Goal: Transaction & Acquisition: Purchase product/service

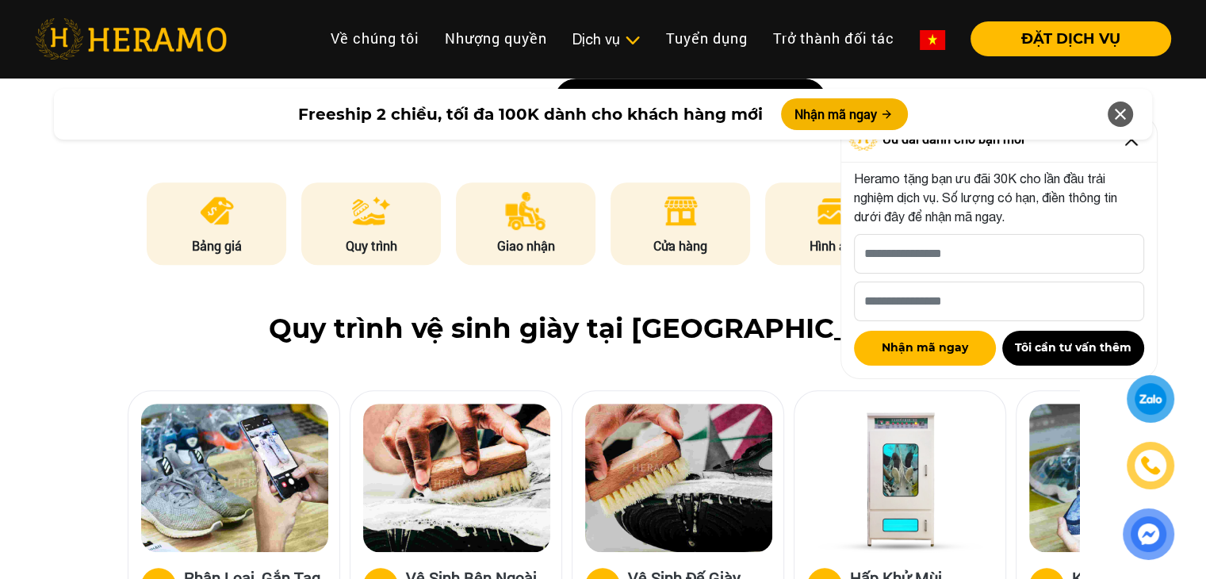
scroll to position [793, 0]
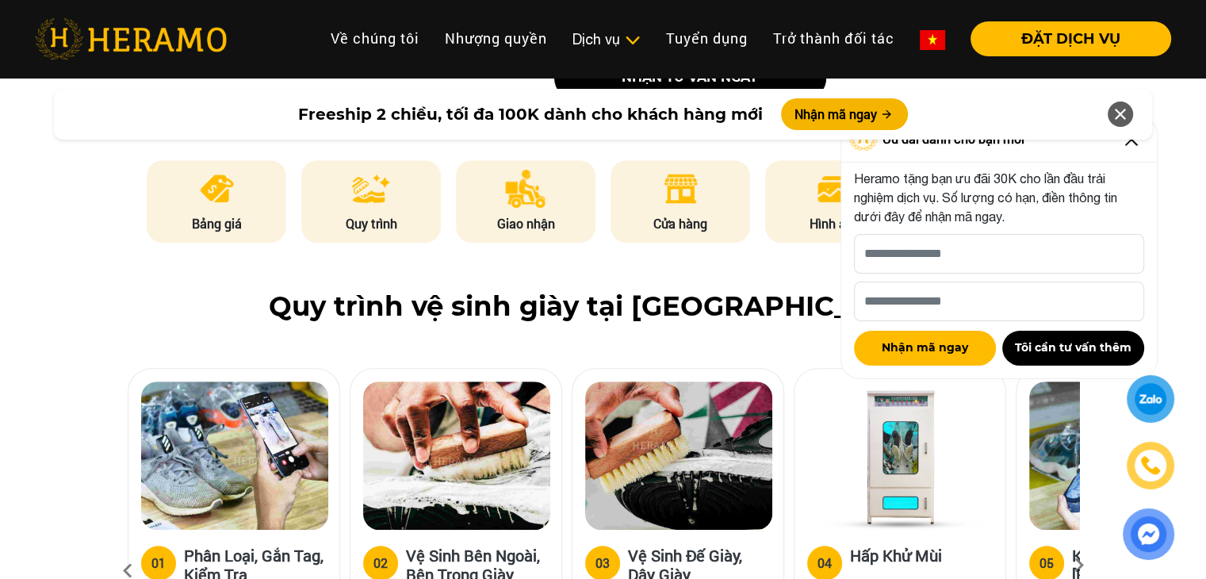
click at [1122, 118] on icon at bounding box center [1120, 114] width 19 height 29
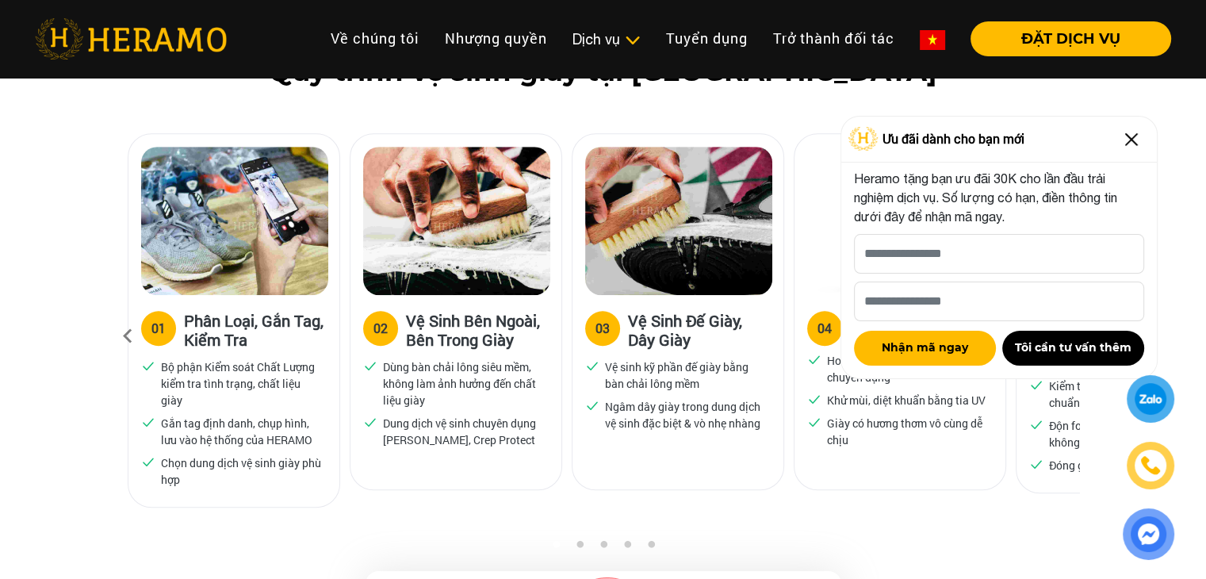
scroll to position [1057, 0]
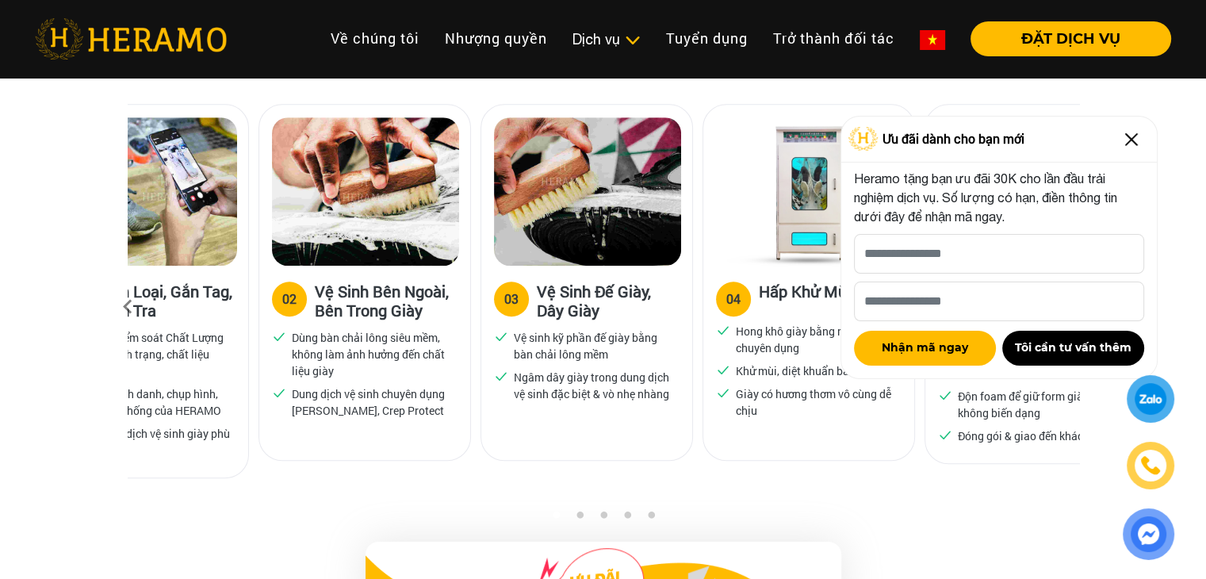
drag, startPoint x: 530, startPoint y: 406, endPoint x: 439, endPoint y: 393, distance: 92.2
click at [439, 393] on p "Dung dịch vệ sinh chuyên dụng [PERSON_NAME], Crep Protect" at bounding box center [372, 402] width 160 height 33
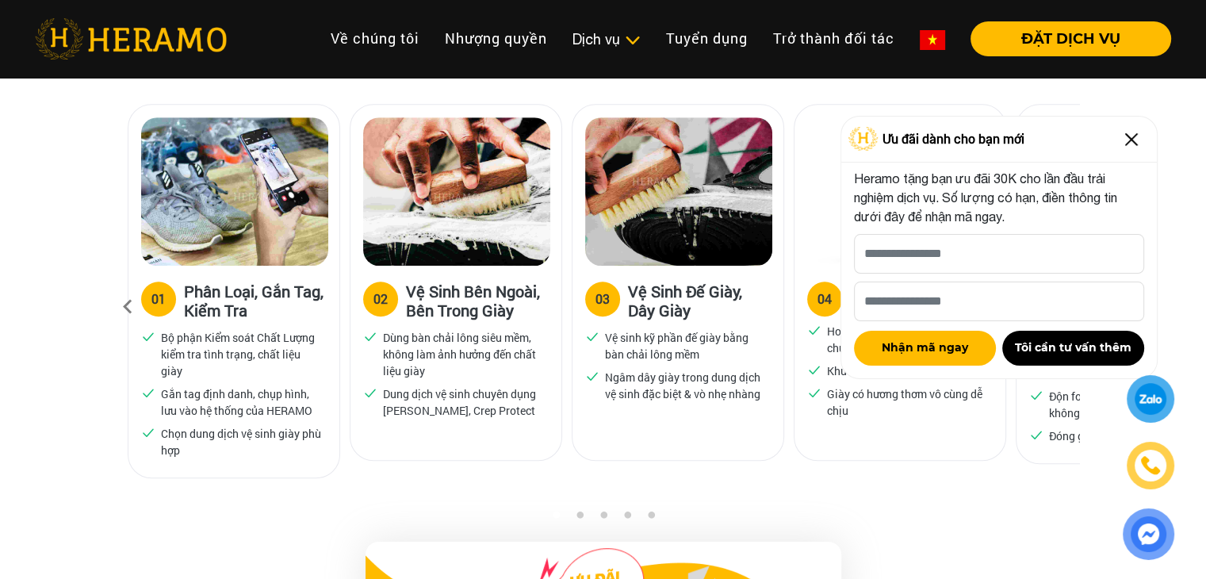
click at [428, 409] on p "Dung dịch vệ sinh chuyên dụng [PERSON_NAME], Crep Protect" at bounding box center [463, 402] width 160 height 33
click at [428, 408] on p "Dung dịch vệ sinh chuyên dụng [PERSON_NAME], Crep Protect" at bounding box center [463, 402] width 160 height 33
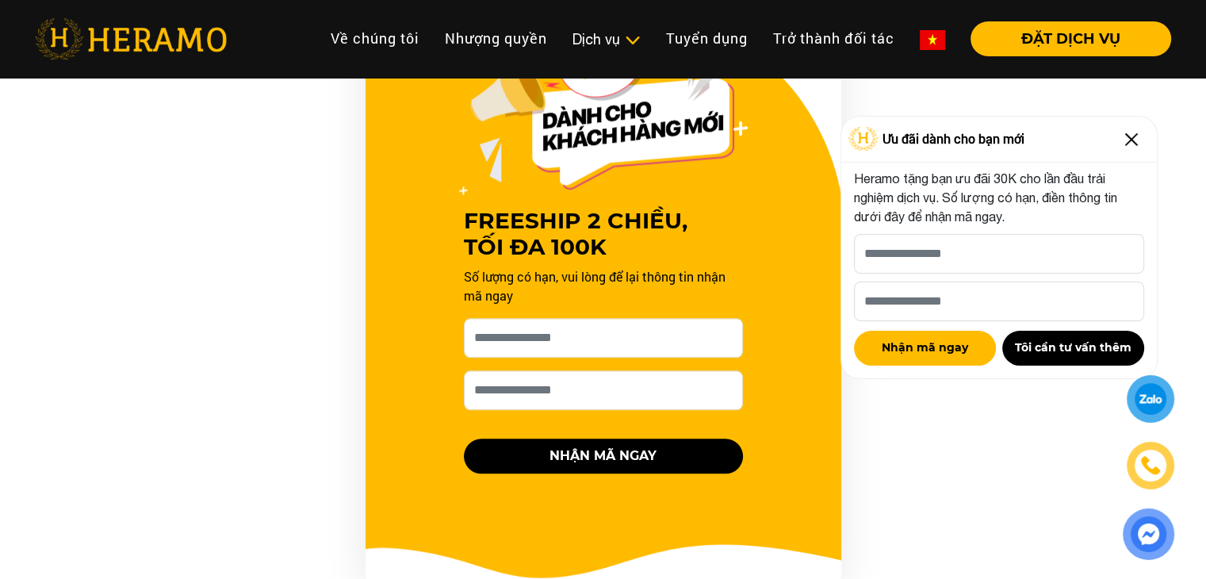
scroll to position [1586, 0]
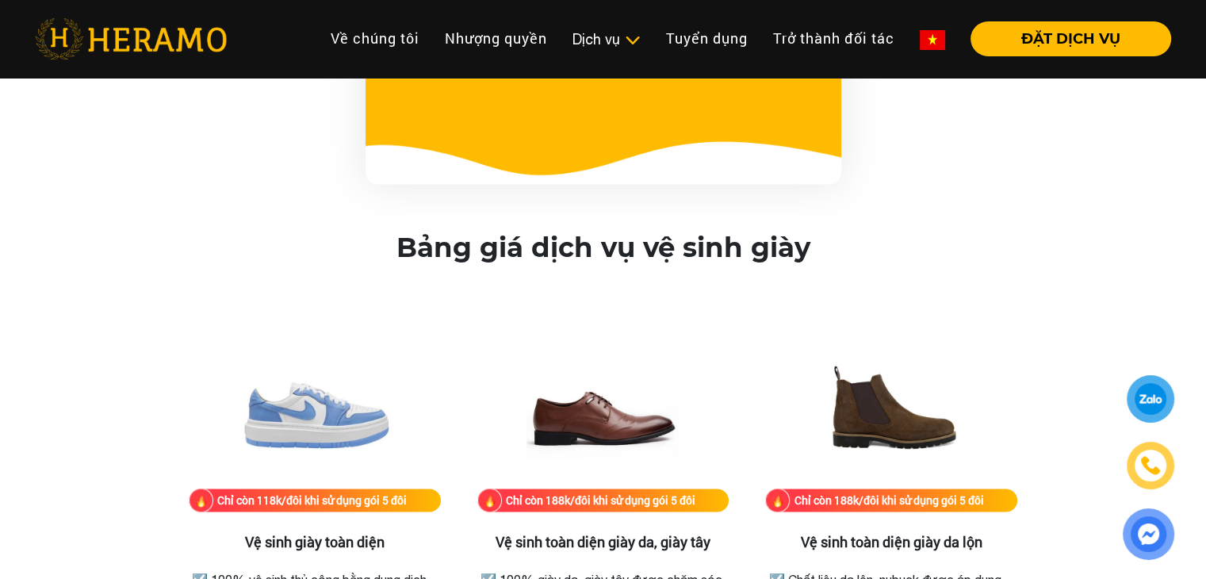
scroll to position [2115, 0]
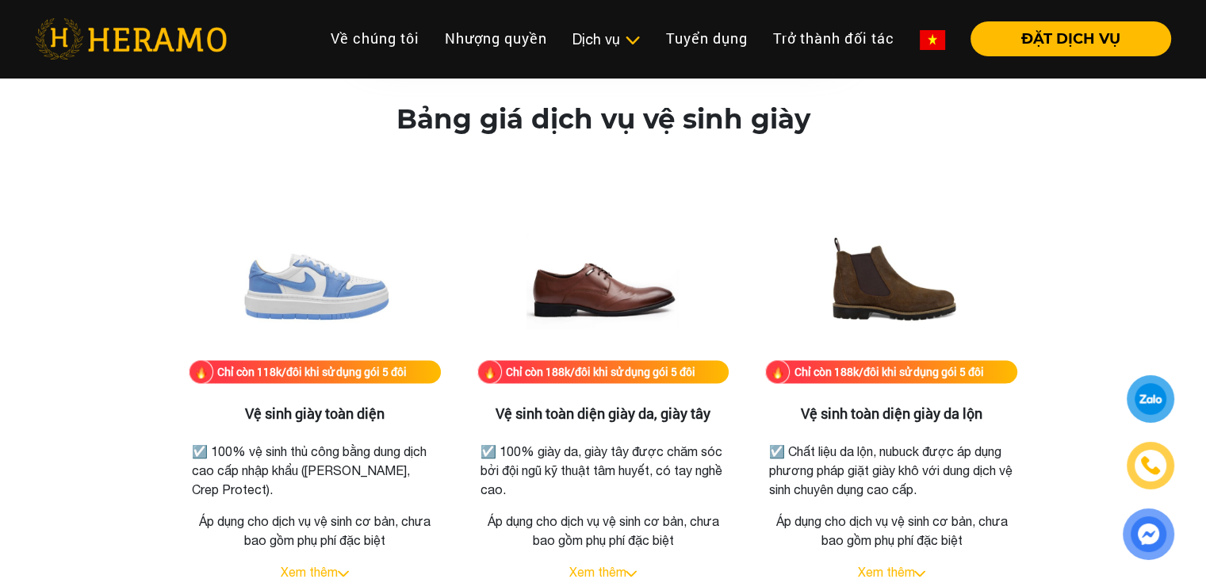
click at [1142, 394] on div at bounding box center [1151, 399] width 30 height 29
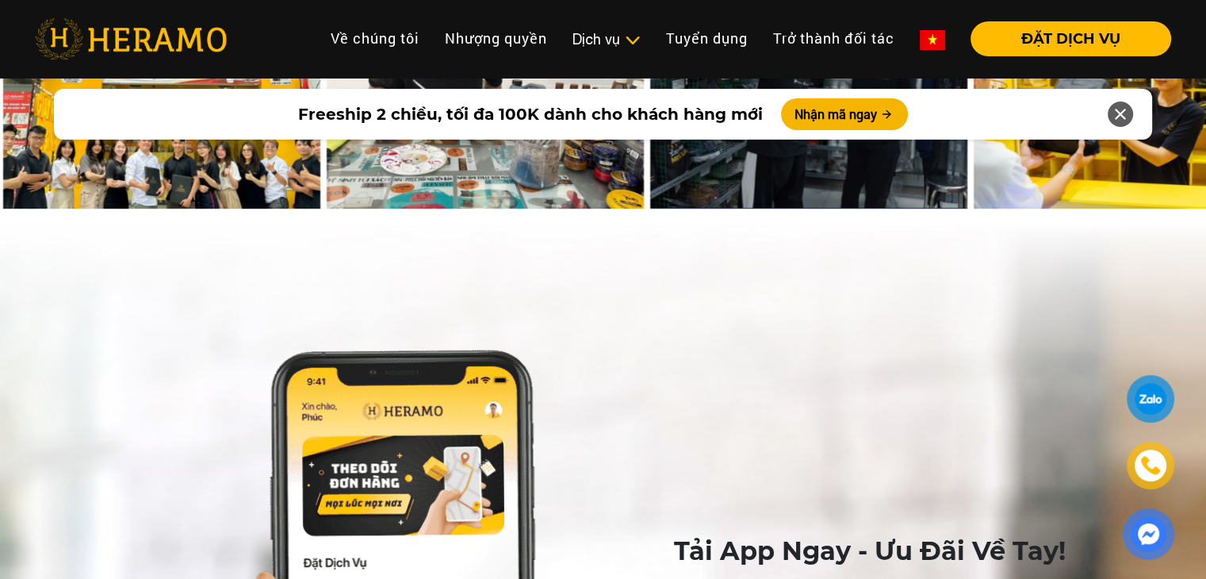
scroll to position [7137, 0]
